Goal: Transaction & Acquisition: Purchase product/service

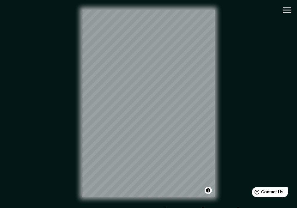
click at [292, 7] on button "button" at bounding box center [286, 9] width 15 height 15
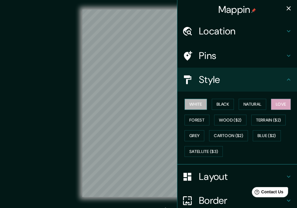
click at [195, 103] on button "White" at bounding box center [195, 104] width 22 height 11
click at [136, 101] on div at bounding box center [136, 100] width 5 height 5
click at [285, 7] on icon "button" at bounding box center [288, 8] width 7 height 7
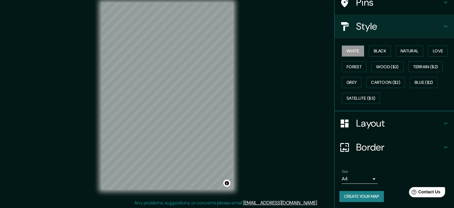
scroll to position [8, 0]
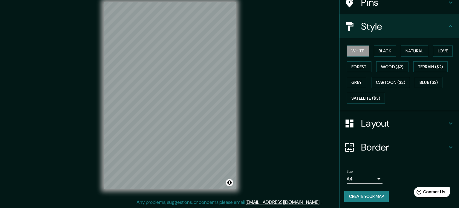
click at [362, 176] on body "Mappin Location [GEOGRAPHIC_DATA], [GEOGRAPHIC_DATA], [GEOGRAPHIC_DATA] Pins St…" at bounding box center [229, 96] width 459 height 208
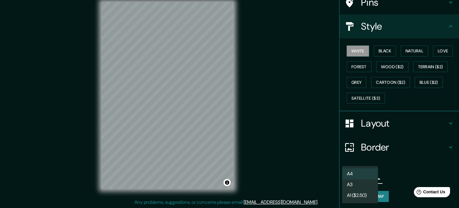
click at [359, 181] on li "A3" at bounding box center [360, 184] width 36 height 11
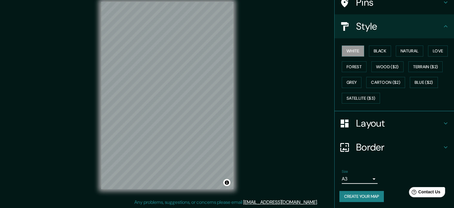
click at [357, 171] on div "Size A3 single" at bounding box center [360, 176] width 36 height 14
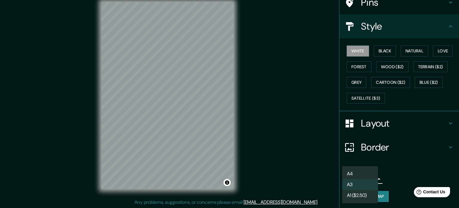
click at [357, 174] on body "Mappin Location [GEOGRAPHIC_DATA], [GEOGRAPHIC_DATA], [GEOGRAPHIC_DATA] Pins St…" at bounding box center [229, 96] width 459 height 208
click at [357, 174] on li "A4" at bounding box center [360, 173] width 36 height 11
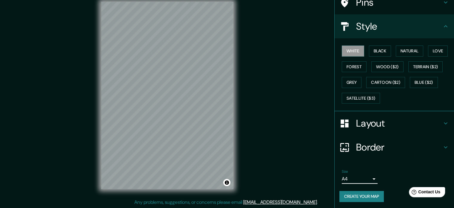
click at [376, 120] on h4 "Layout" at bounding box center [399, 123] width 86 height 12
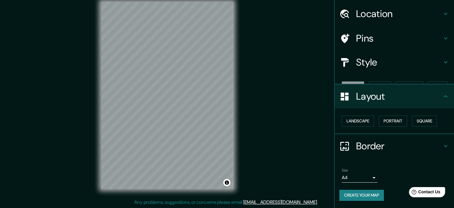
scroll to position [7, 0]
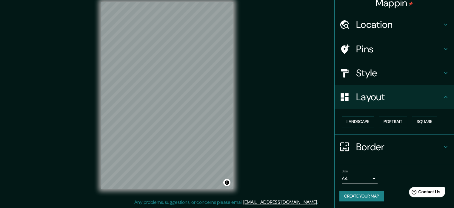
click at [363, 121] on button "Landscape" at bounding box center [358, 121] width 32 height 11
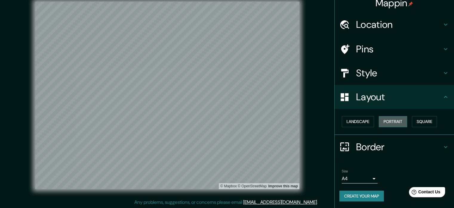
click at [396, 121] on button "Portrait" at bounding box center [393, 121] width 28 height 11
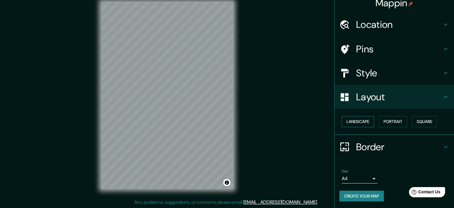
click at [368, 122] on button "Landscape" at bounding box center [358, 121] width 32 height 11
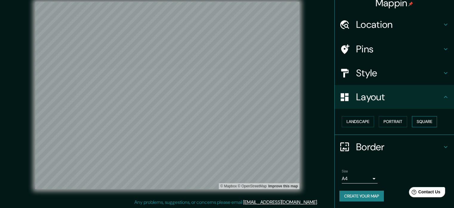
click at [419, 122] on button "Square" at bounding box center [424, 121] width 25 height 11
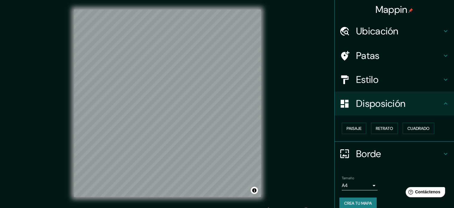
scroll to position [0, 0]
click at [289, 80] on div "© Mapbox © OpenStreetMap Mejorar este mapa" at bounding box center [167, 103] width 409 height 187
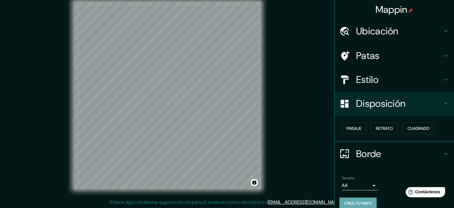
click at [360, 201] on font "Crea tu mapa" at bounding box center [358, 202] width 28 height 5
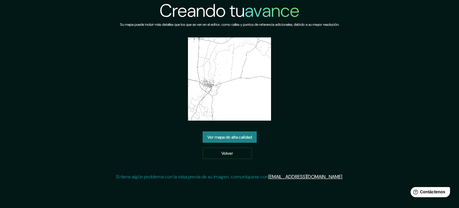
click at [222, 134] on font "Ver mapa de alta calidad" at bounding box center [229, 136] width 45 height 5
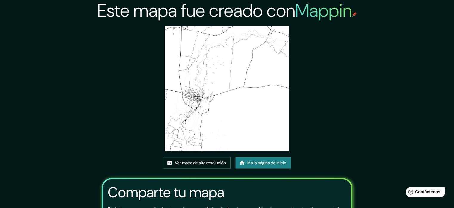
click at [216, 160] on font "Ver mapa de alta resolución" at bounding box center [200, 162] width 51 height 5
